Goal: Task Accomplishment & Management: Use online tool/utility

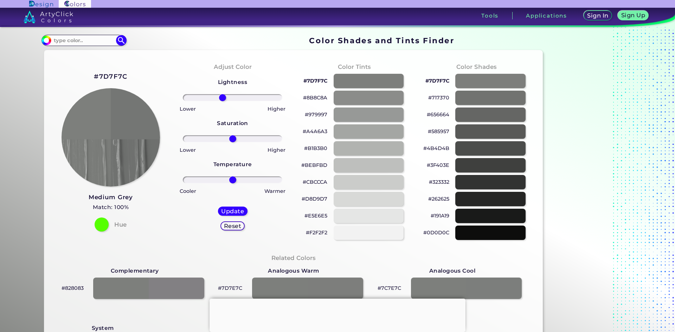
click at [306, 230] on p "#F2F2F2" at bounding box center [316, 232] width 21 height 8
drag, startPoint x: 222, startPoint y: 96, endPoint x: 228, endPoint y: 95, distance: 6.1
type input "-6"
click at [228, 95] on input "range" at bounding box center [232, 97] width 99 height 7
click at [235, 209] on h5 "Update" at bounding box center [232, 210] width 21 height 5
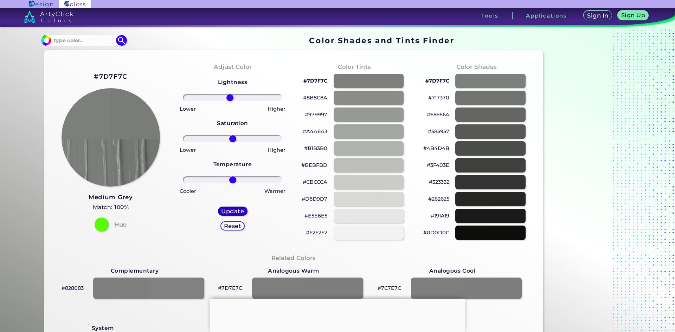
type input "#7a7c79"
type input "0"
click at [70, 45] on input at bounding box center [83, 39] width 65 height 9
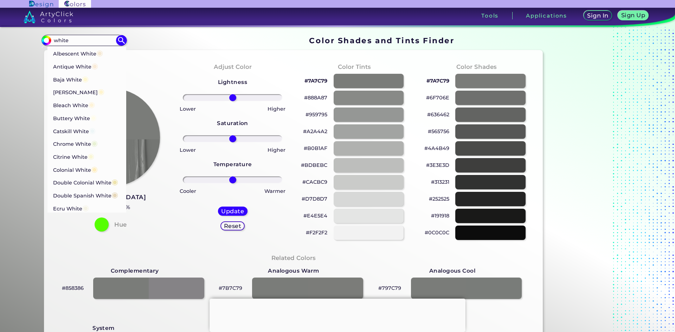
type input "white"
click at [70, 51] on p "Albescent White ◉" at bounding box center [78, 51] width 50 height 13
type input "#f5e9d3"
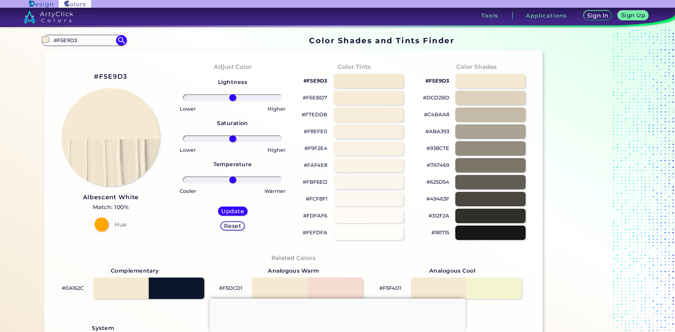
drag, startPoint x: 88, startPoint y: 41, endPoint x: 0, endPoint y: 30, distance: 88.9
click at [0, 30] on section "Color Shades Finder #f5e9d3 #F5E9D3 Albescent White ◉ Antique White ◉ Baja Whit…" at bounding box center [337, 179] width 675 height 305
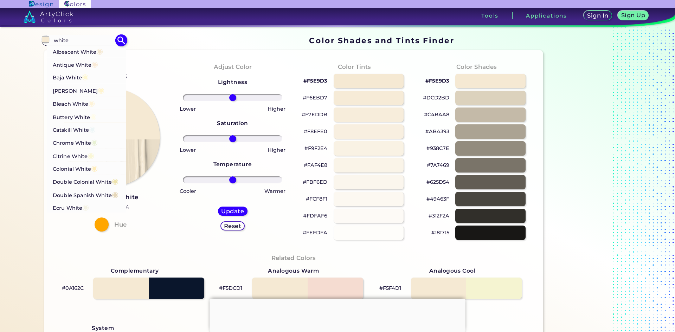
type input "white"
click at [70, 157] on p "Citrine White ◉" at bounding box center [73, 155] width 41 height 13
type input "#faf7d6"
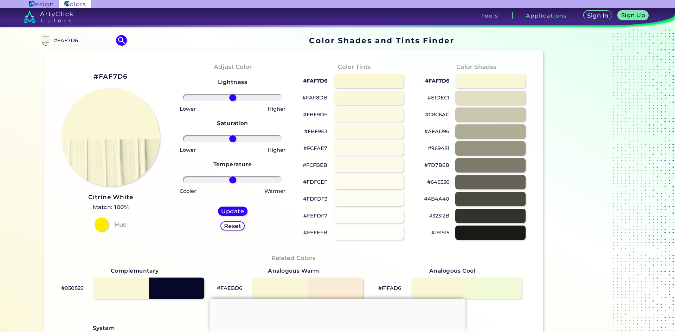
drag, startPoint x: 86, startPoint y: 41, endPoint x: 32, endPoint y: 36, distance: 54.3
click at [32, 36] on div "Color Shades Finder #faf7d6 #FAF7D6 Albescent White ◉ Antique White ◉ Baja Whit…" at bounding box center [337, 286] width 633 height 519
type input "w"
type input "p"
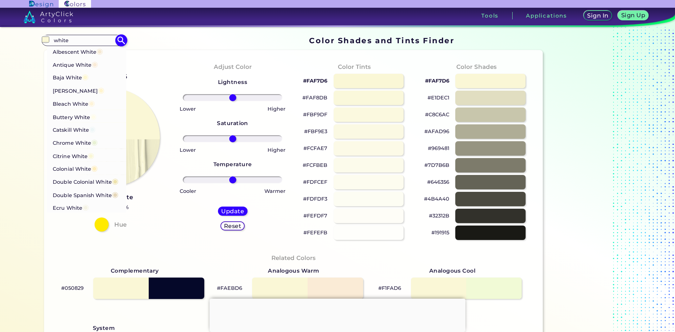
type input "white"
click at [66, 129] on p "Catskill White ◉" at bounding box center [74, 129] width 43 height 13
type input "#eef6f7"
type input "#EEF6F7"
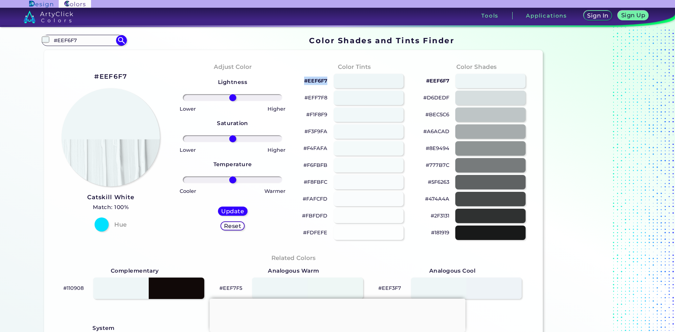
drag, startPoint x: 326, startPoint y: 82, endPoint x: 303, endPoint y: 80, distance: 23.6
click at [303, 80] on div "#EEF6F7" at bounding box center [354, 81] width 111 height 17
copy p "#EEF6F7"
drag, startPoint x: 326, startPoint y: 232, endPoint x: 301, endPoint y: 229, distance: 25.1
click at [301, 229] on div "#FDFEFE" at bounding box center [354, 233] width 111 height 17
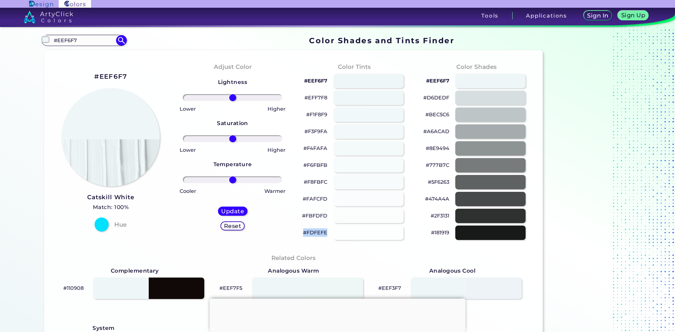
copy p "#FDFEFE"
drag, startPoint x: 448, startPoint y: 133, endPoint x: 421, endPoint y: 131, distance: 26.7
click at [421, 131] on div "#A6ACAD" at bounding box center [476, 131] width 111 height 17
copy p "#A6ACAD"
drag, startPoint x: 448, startPoint y: 98, endPoint x: 422, endPoint y: 96, distance: 26.1
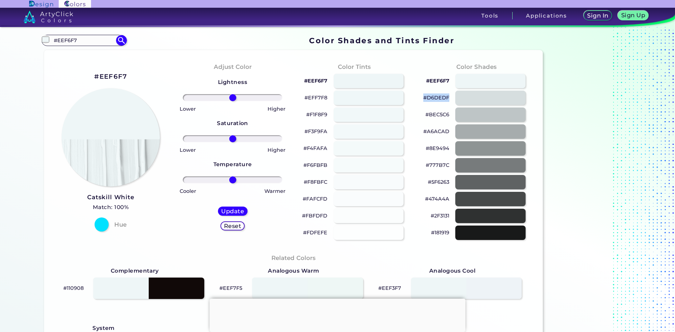
click at [422, 96] on div "#D6DEDF" at bounding box center [476, 98] width 111 height 17
copy p "#D6DEDF"
drag, startPoint x: 450, startPoint y: 116, endPoint x: 424, endPoint y: 115, distance: 26.0
click at [424, 115] on div "#BEC5C6" at bounding box center [476, 114] width 111 height 17
copy div "#BEC5C6"
